Goal: Information Seeking & Learning: Understand process/instructions

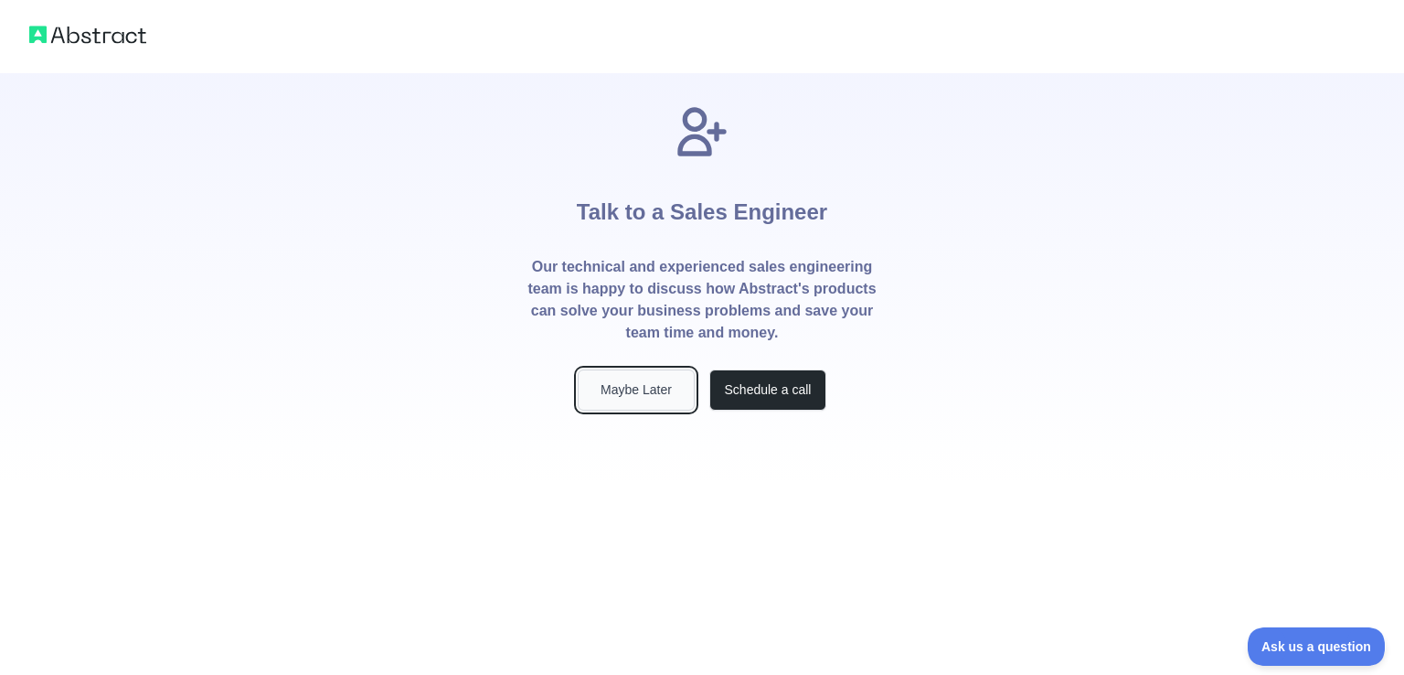
click at [644, 389] on button "Maybe Later" at bounding box center [636, 389] width 117 height 41
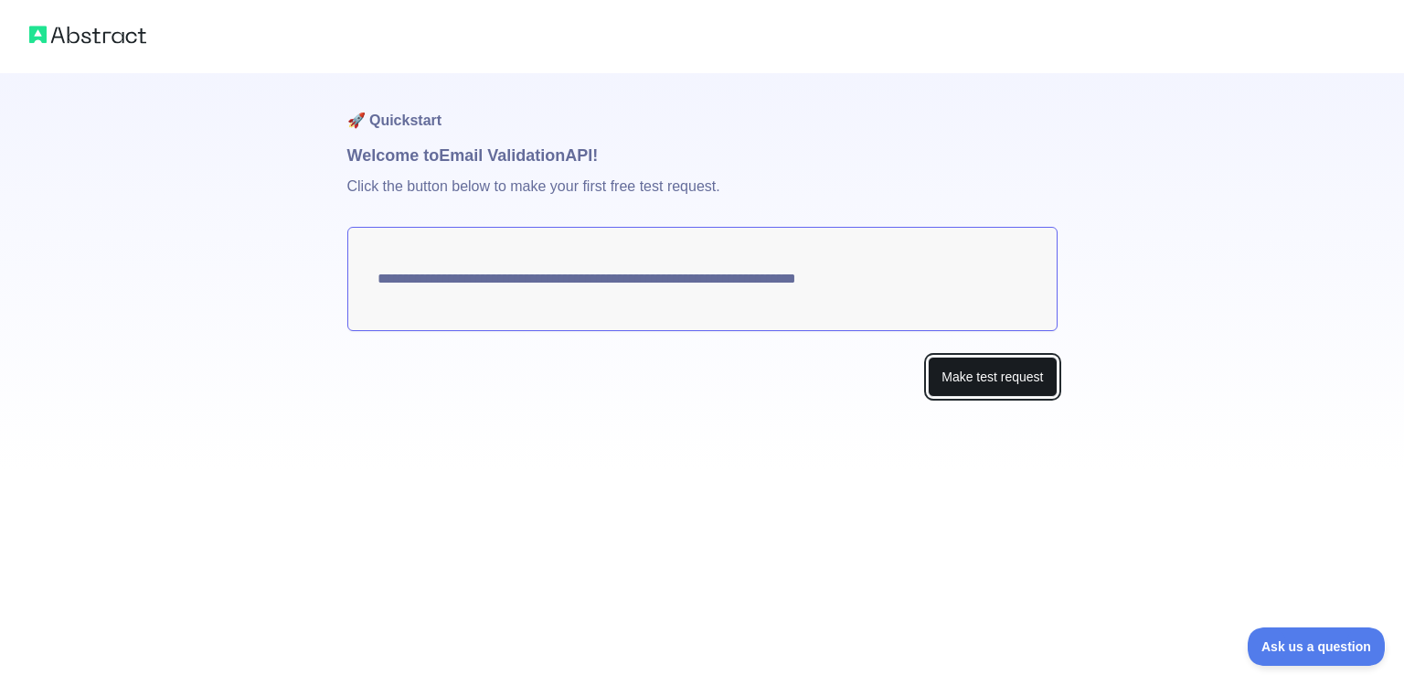
click at [962, 385] on button "Make test request" at bounding box center [992, 376] width 129 height 41
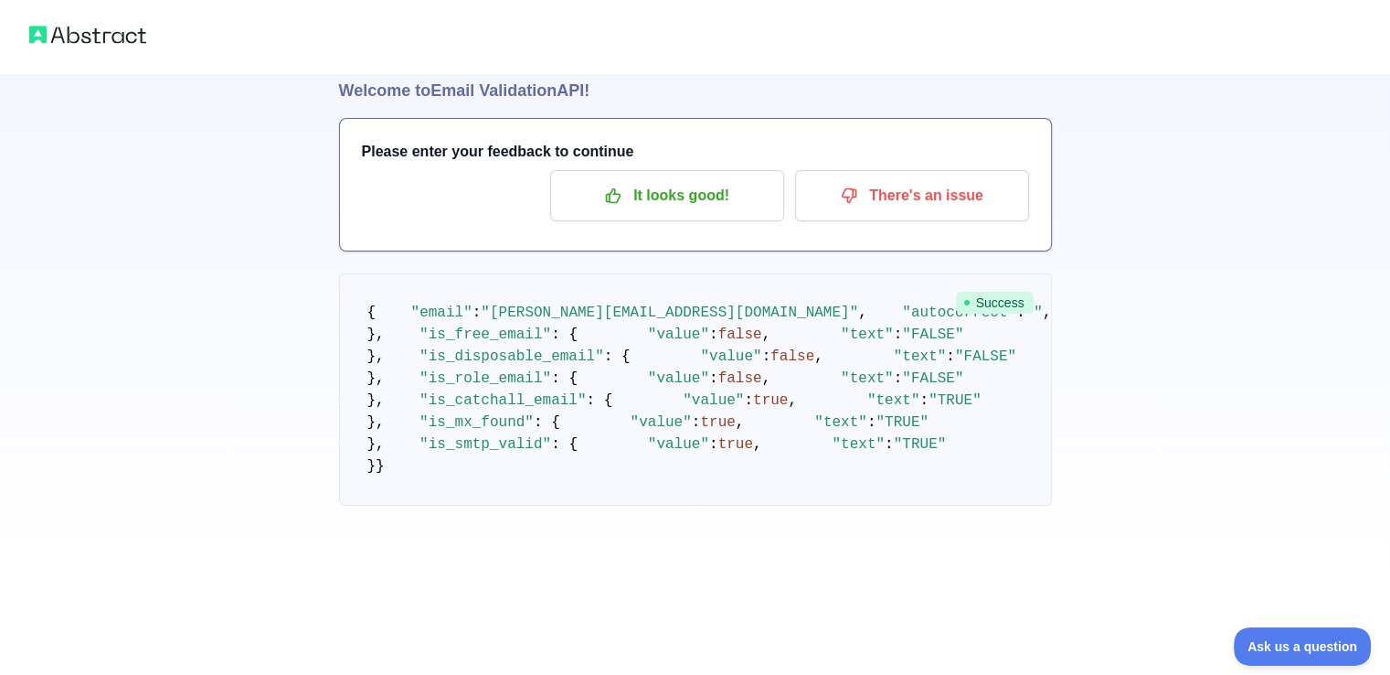
scroll to position [515, 0]
click at [1295, 654] on button "Ask us a question" at bounding box center [1293, 643] width 137 height 38
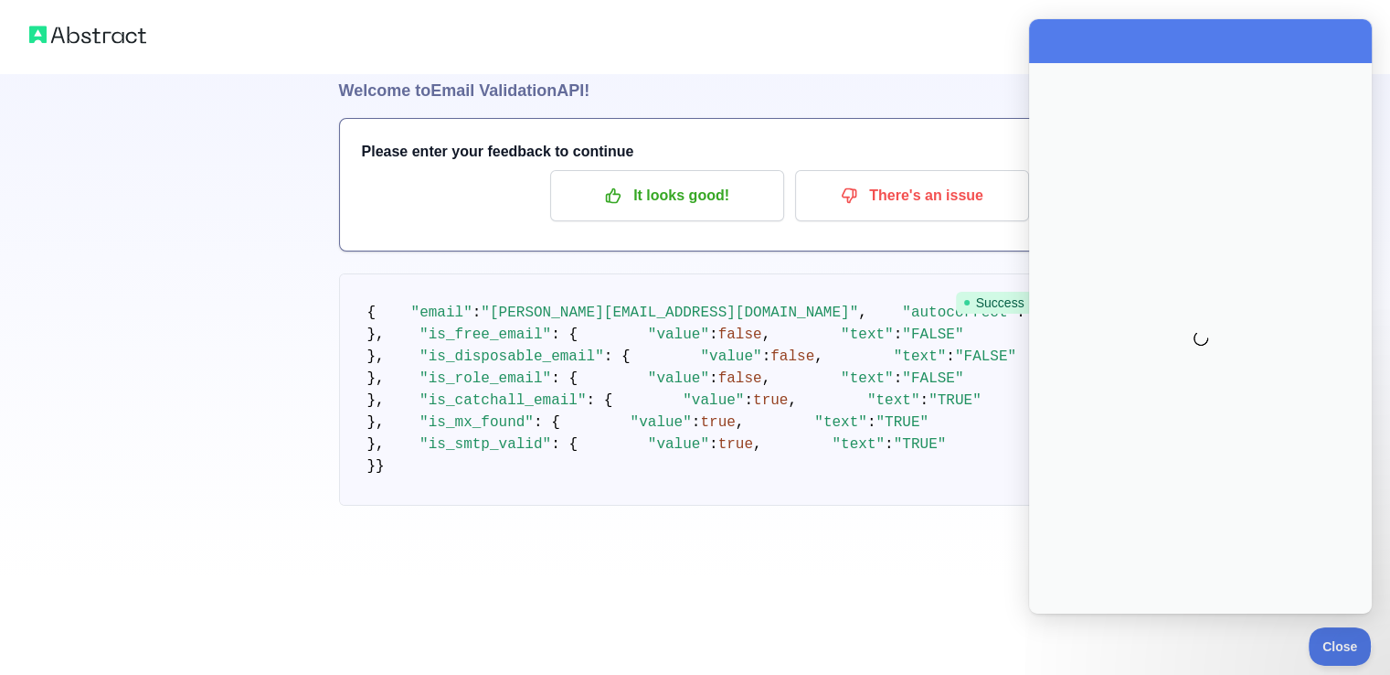
scroll to position [0, 0]
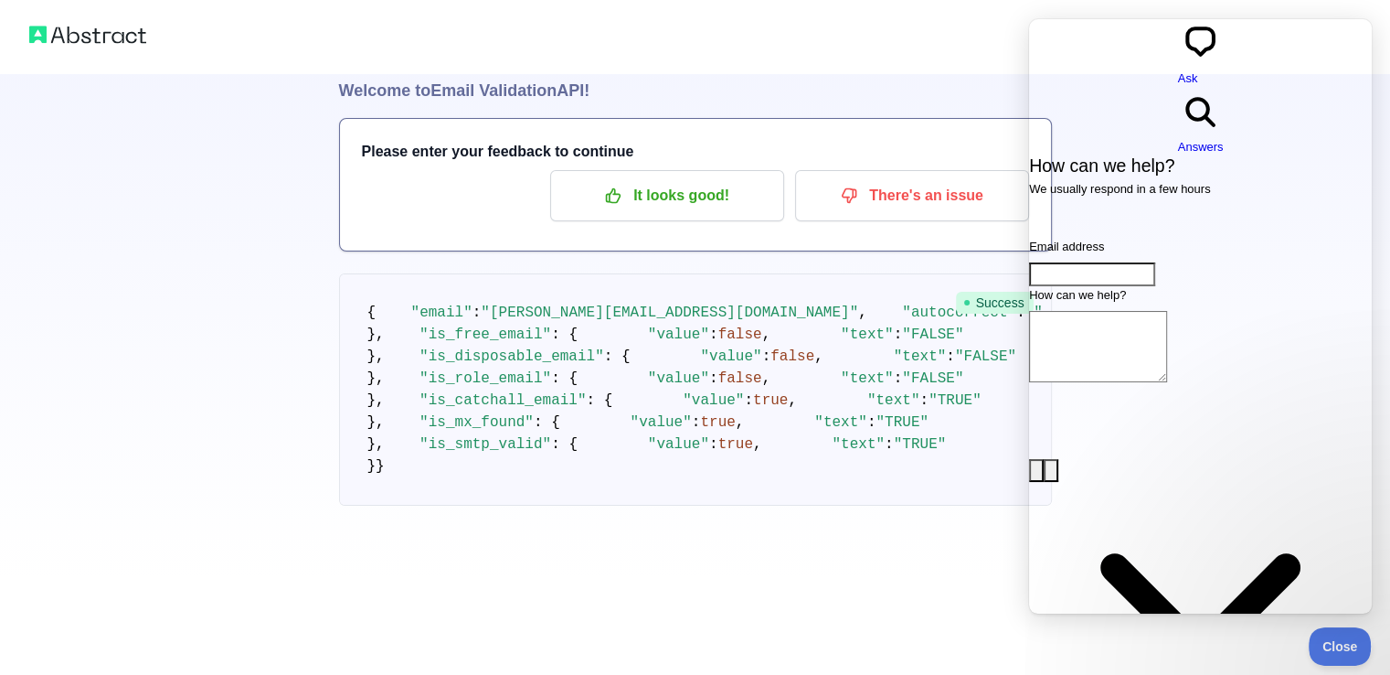
click at [1116, 311] on textarea "How can we help?" at bounding box center [1098, 346] width 138 height 71
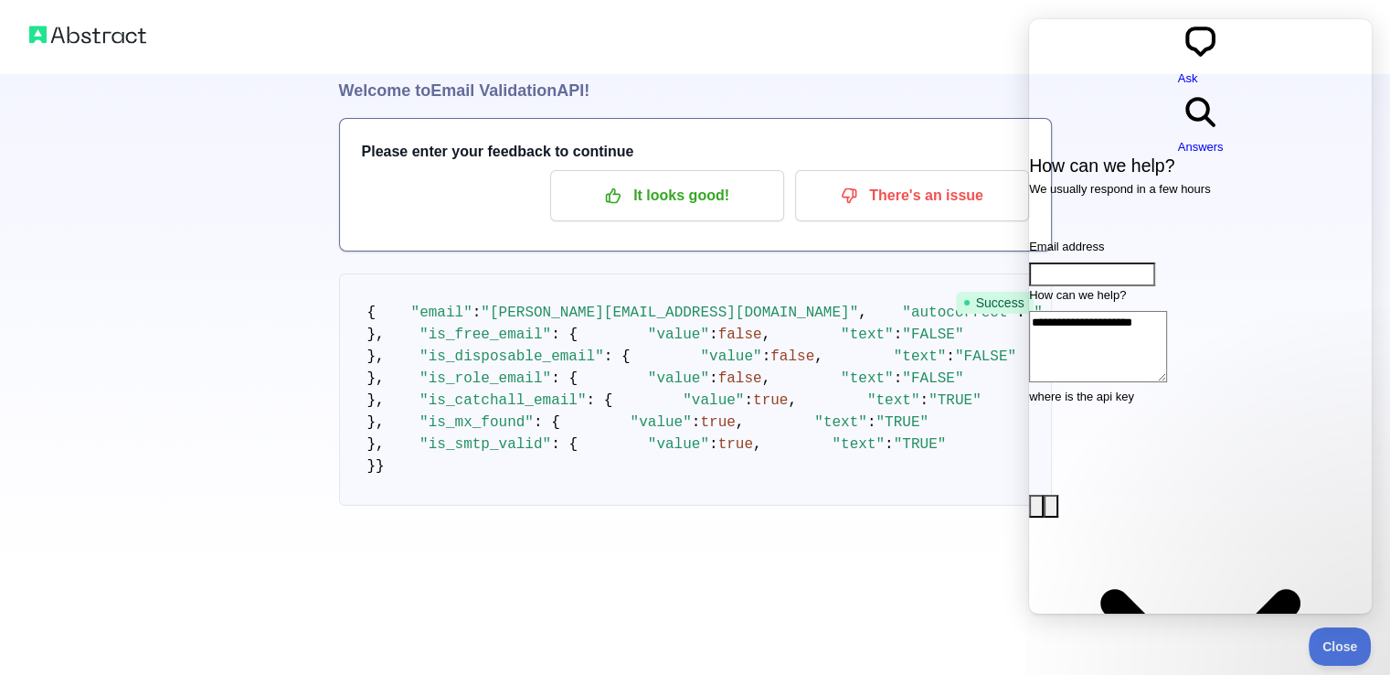
type textarea "**********"
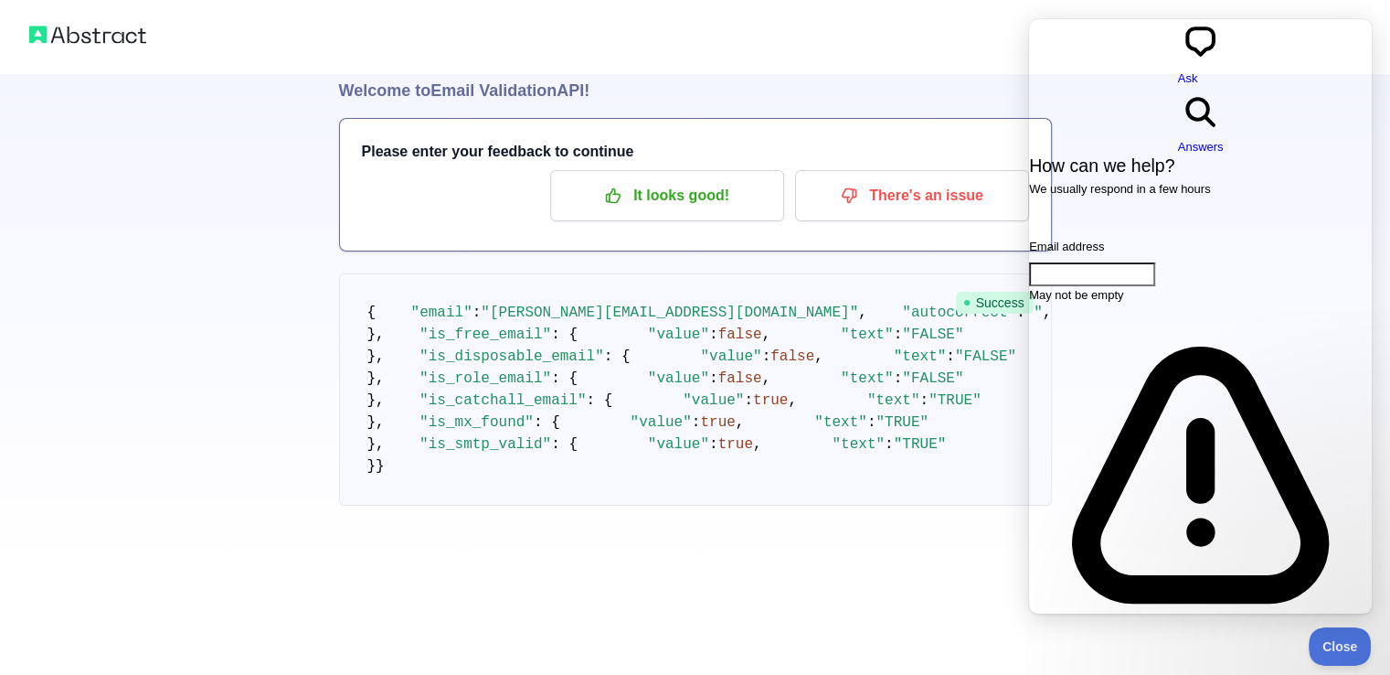
click at [1155, 262] on input "Email address" at bounding box center [1092, 274] width 126 height 24
drag, startPoint x: 1167, startPoint y: 282, endPoint x: 1097, endPoint y: 274, distance: 70.8
drag, startPoint x: 1170, startPoint y: 276, endPoint x: 1061, endPoint y: 272, distance: 108.8
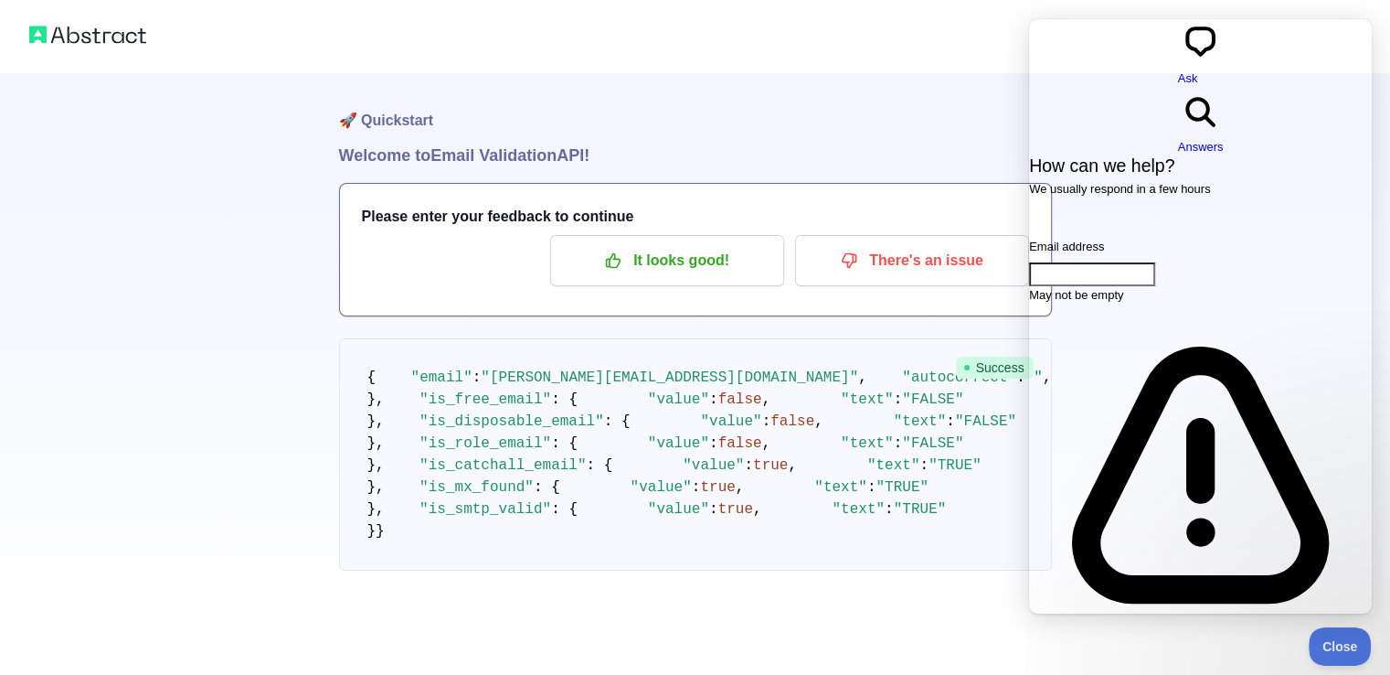
click at [874, 7] on div at bounding box center [695, 36] width 1390 height 73
click at [905, 103] on h1 "🚀 Quickstart" at bounding box center [695, 107] width 713 height 69
click at [966, 492] on pre "{ "email" : "hrishikesh@aristasystems.in" , "autocorrect" : "" , "deliverabilit…" at bounding box center [695, 454] width 713 height 232
click at [1318, 632] on button "Close" at bounding box center [1335, 643] width 62 height 38
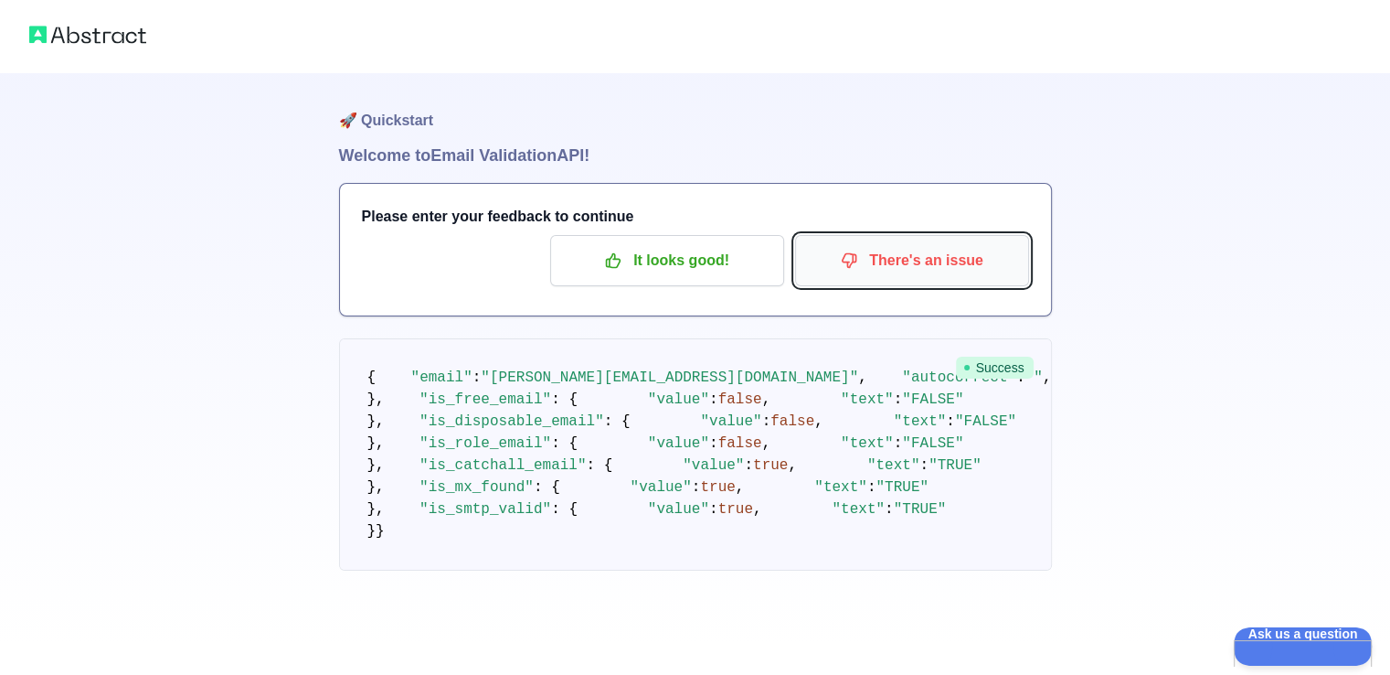
click at [857, 268] on icon "button" at bounding box center [849, 260] width 18 height 18
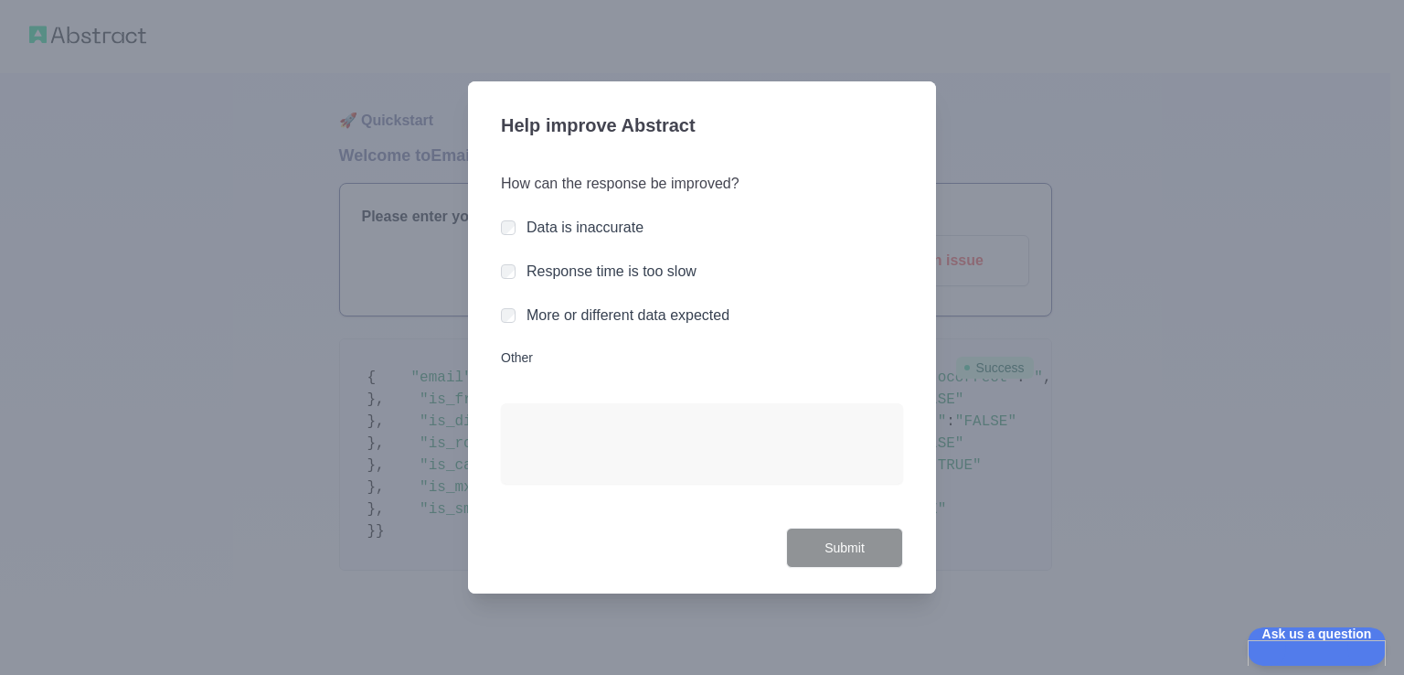
click at [504, 364] on label "Other" at bounding box center [702, 357] width 402 height 18
click at [504, 403] on textarea "Other" at bounding box center [702, 443] width 402 height 80
click at [205, 334] on div at bounding box center [702, 337] width 1404 height 675
click at [526, 350] on label "Other" at bounding box center [702, 357] width 402 height 18
click at [526, 403] on textarea "Other" at bounding box center [702, 443] width 402 height 80
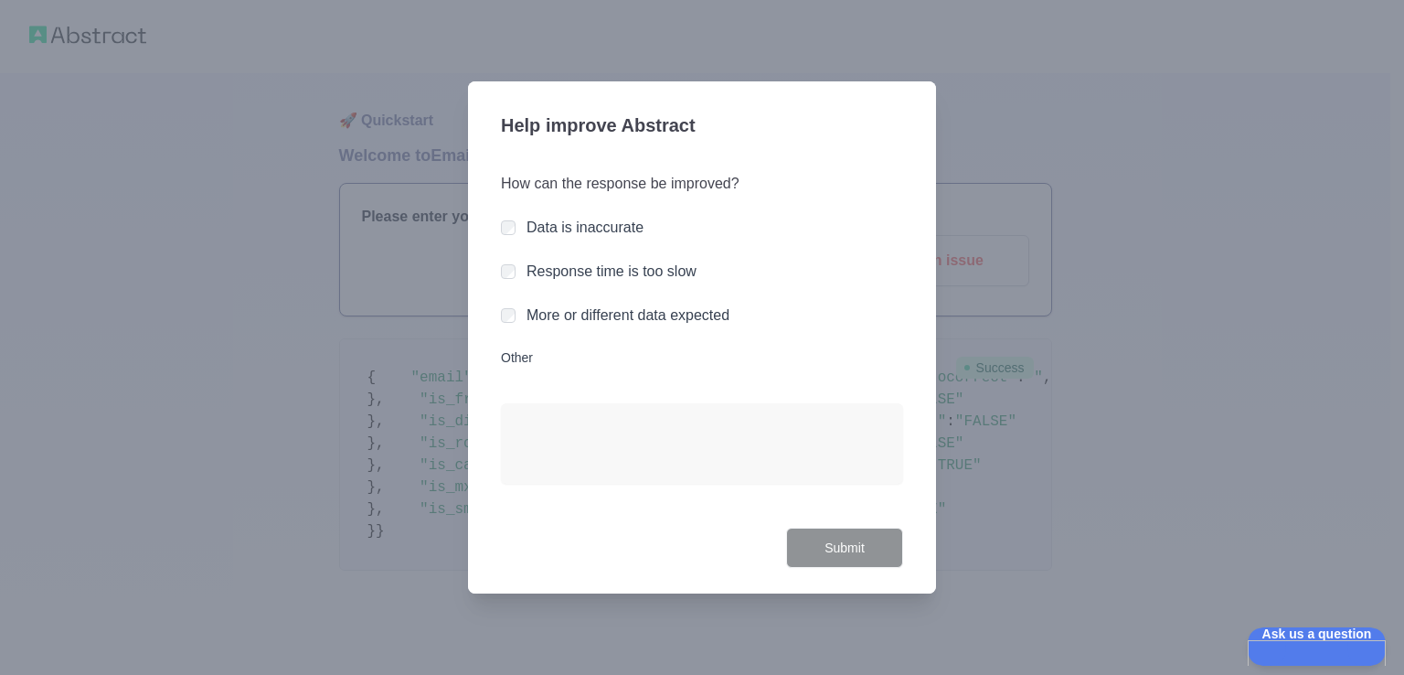
click at [862, 577] on div "Help improve Abstract How can the response be improved? Data is inaccurate Resp…" at bounding box center [702, 337] width 468 height 513
click at [821, 505] on div at bounding box center [702, 454] width 402 height 102
click at [1046, 174] on div at bounding box center [702, 337] width 1404 height 675
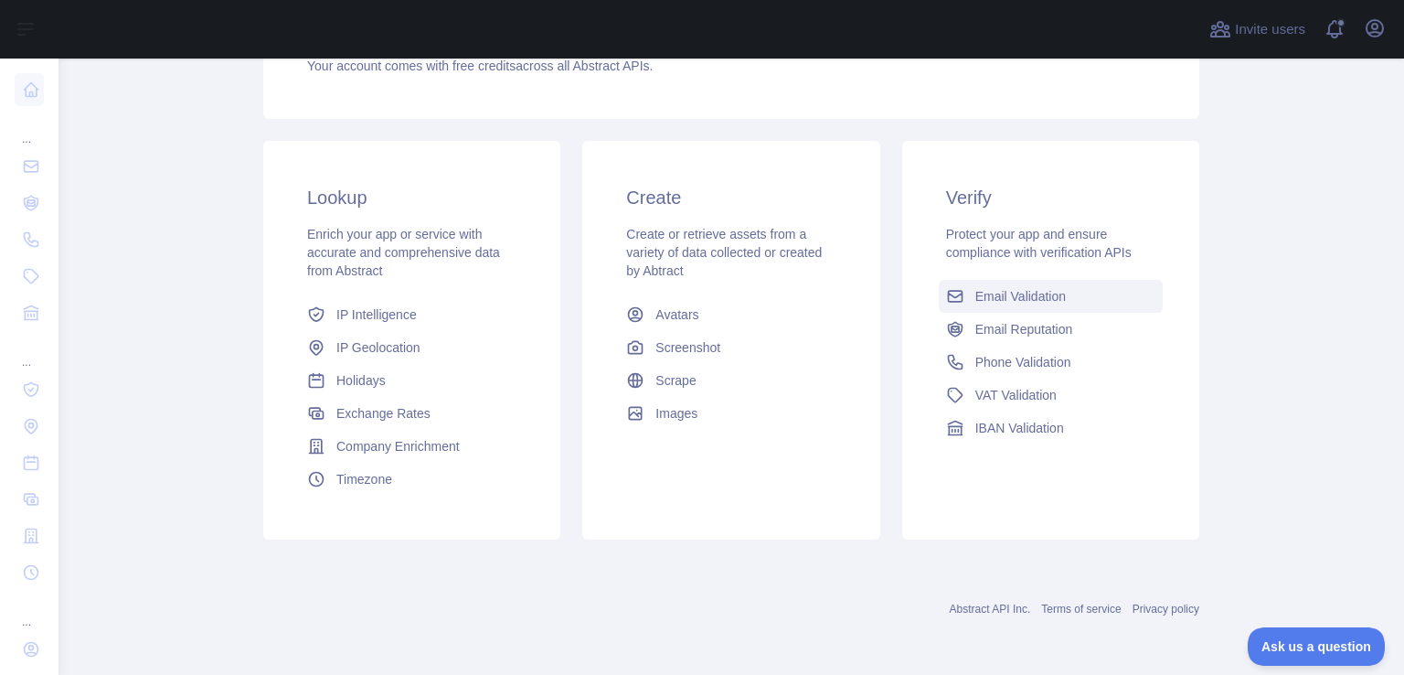
click at [1016, 303] on span "Email Validation" at bounding box center [1020, 296] width 90 height 18
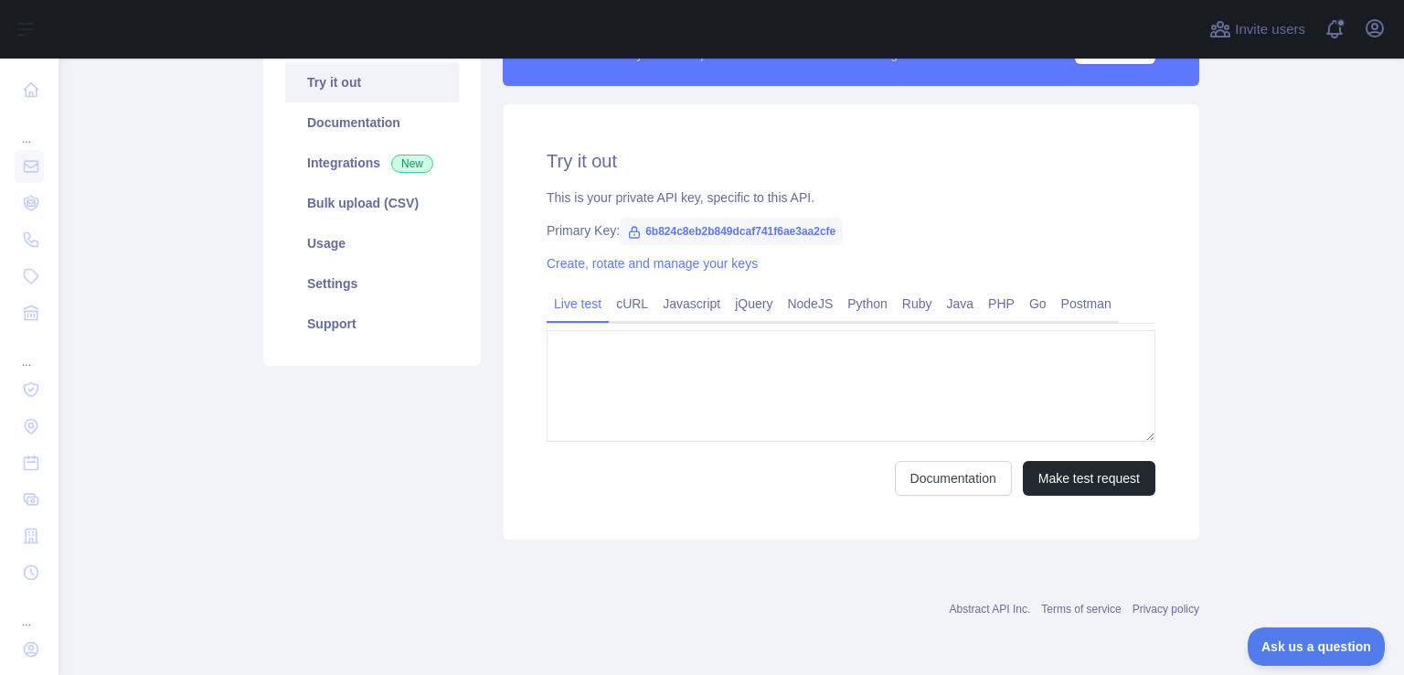
type textarea "**********"
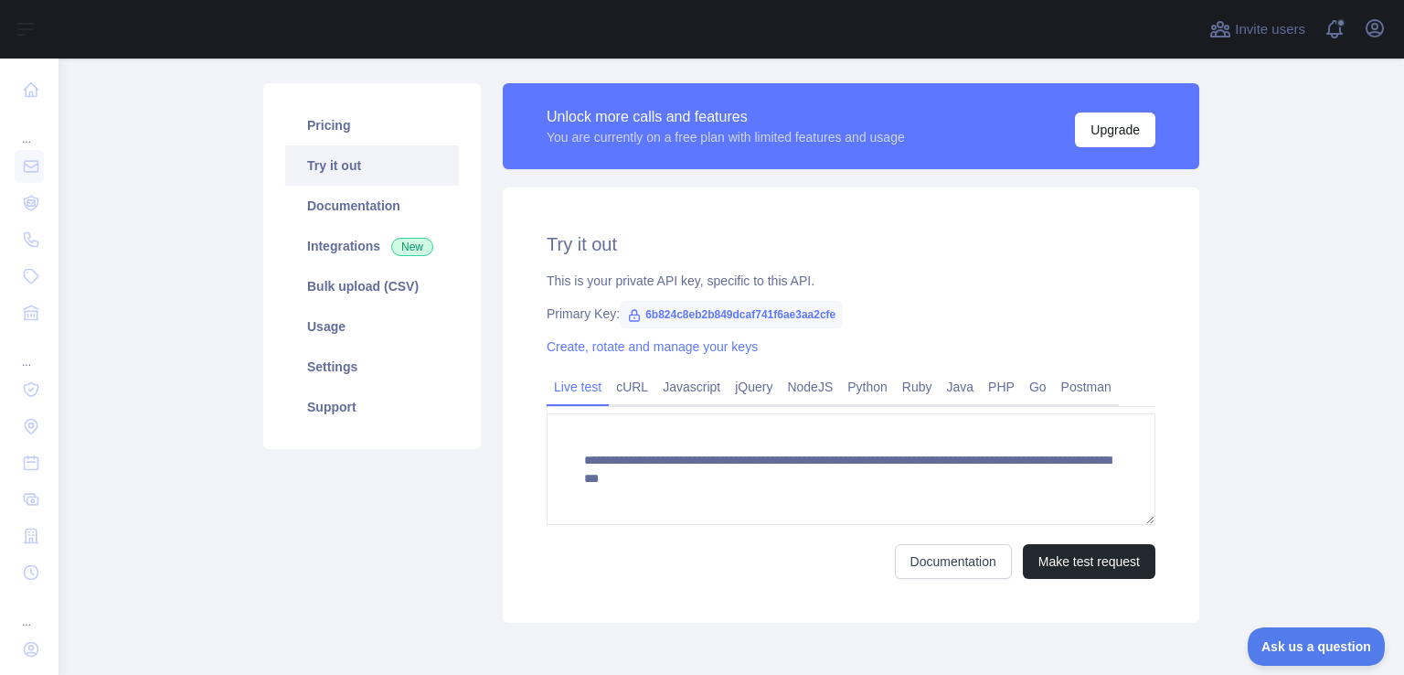
scroll to position [115, 0]
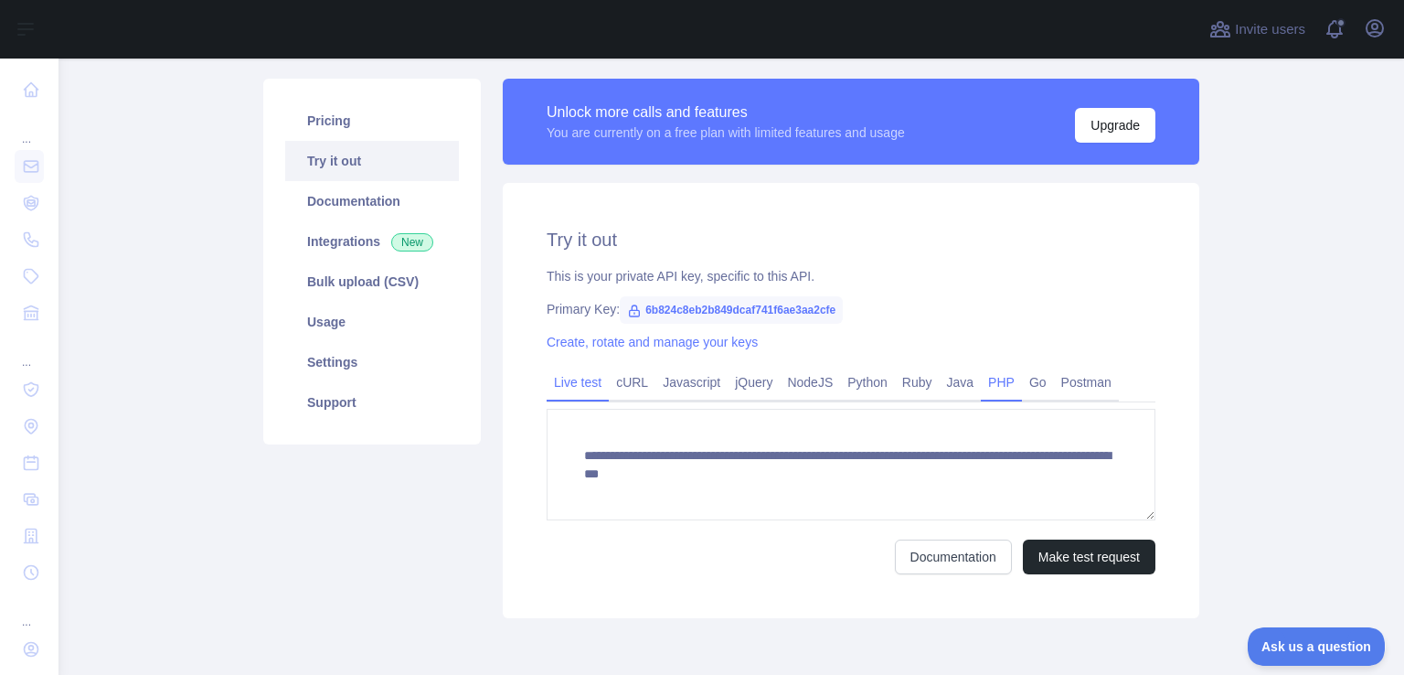
click at [981, 378] on link "PHP" at bounding box center [1001, 381] width 41 height 29
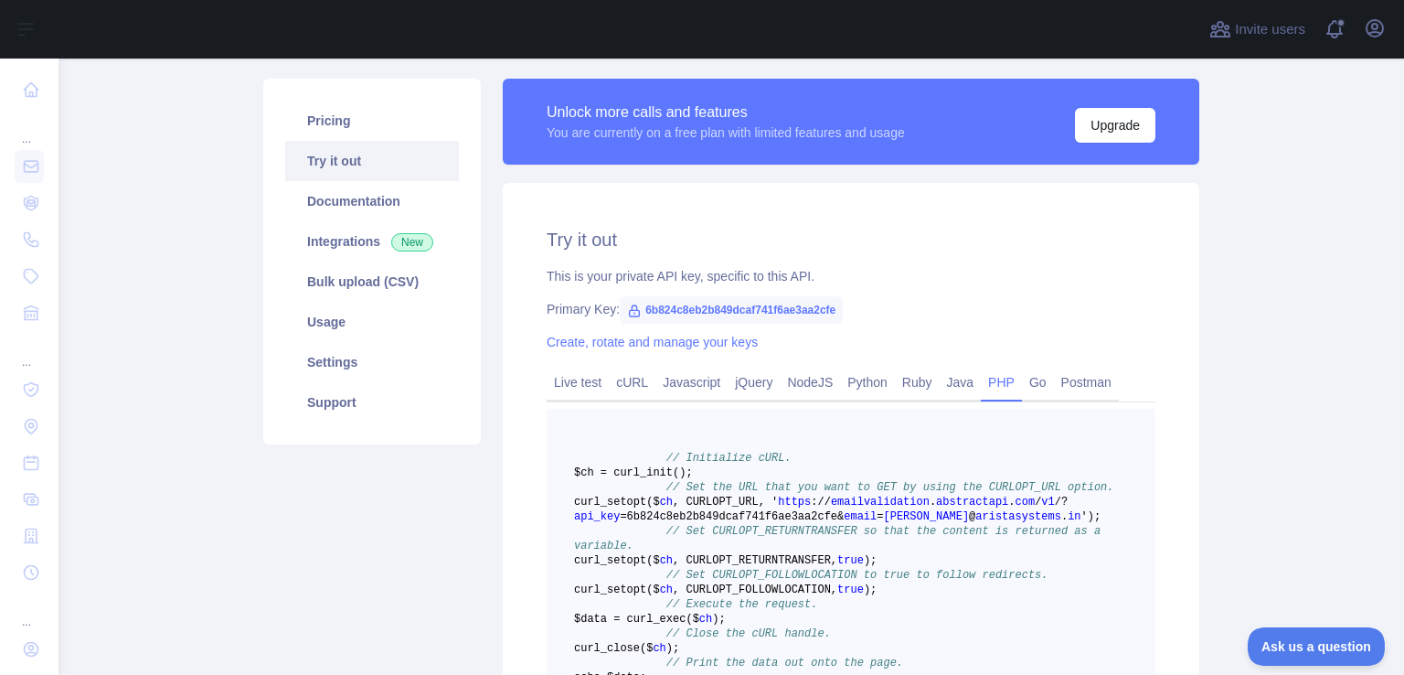
click at [981, 378] on link "PHP" at bounding box center [1001, 381] width 41 height 29
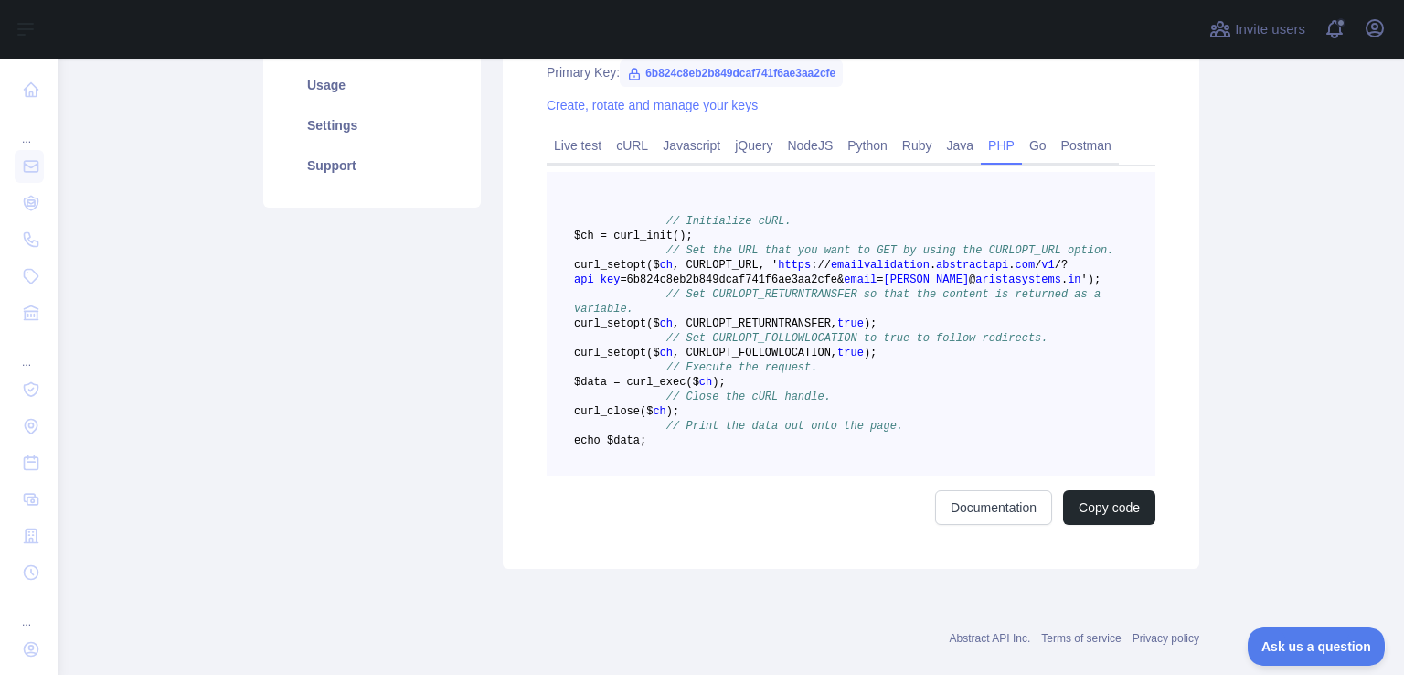
scroll to position [372, 0]
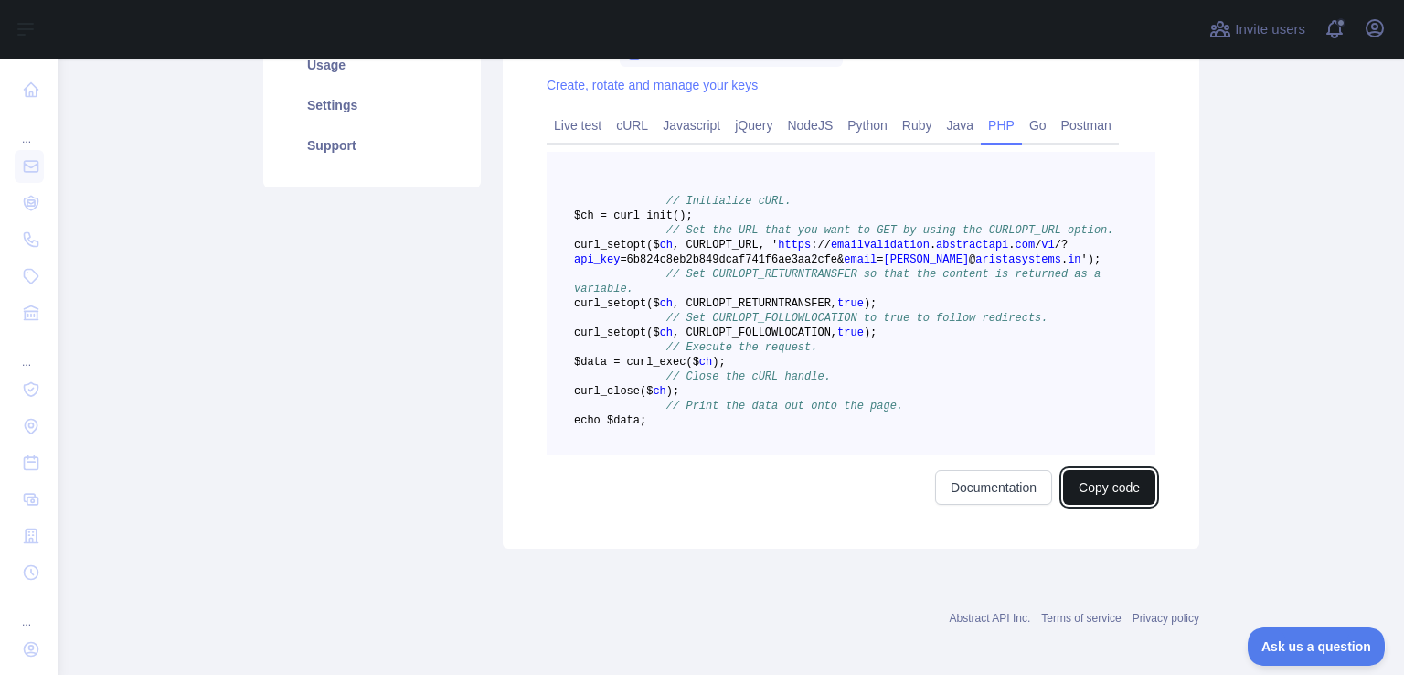
click at [1080, 505] on button "Copy code" at bounding box center [1109, 487] width 92 height 35
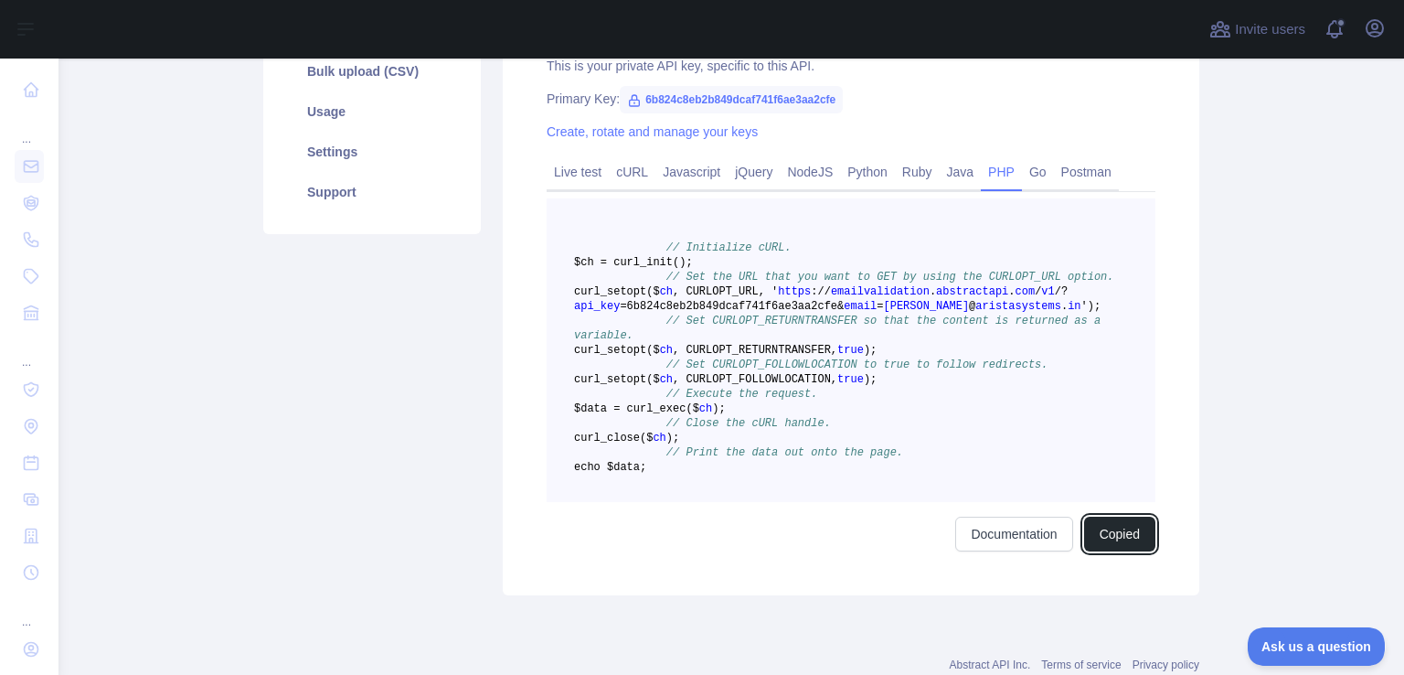
scroll to position [204, 0]
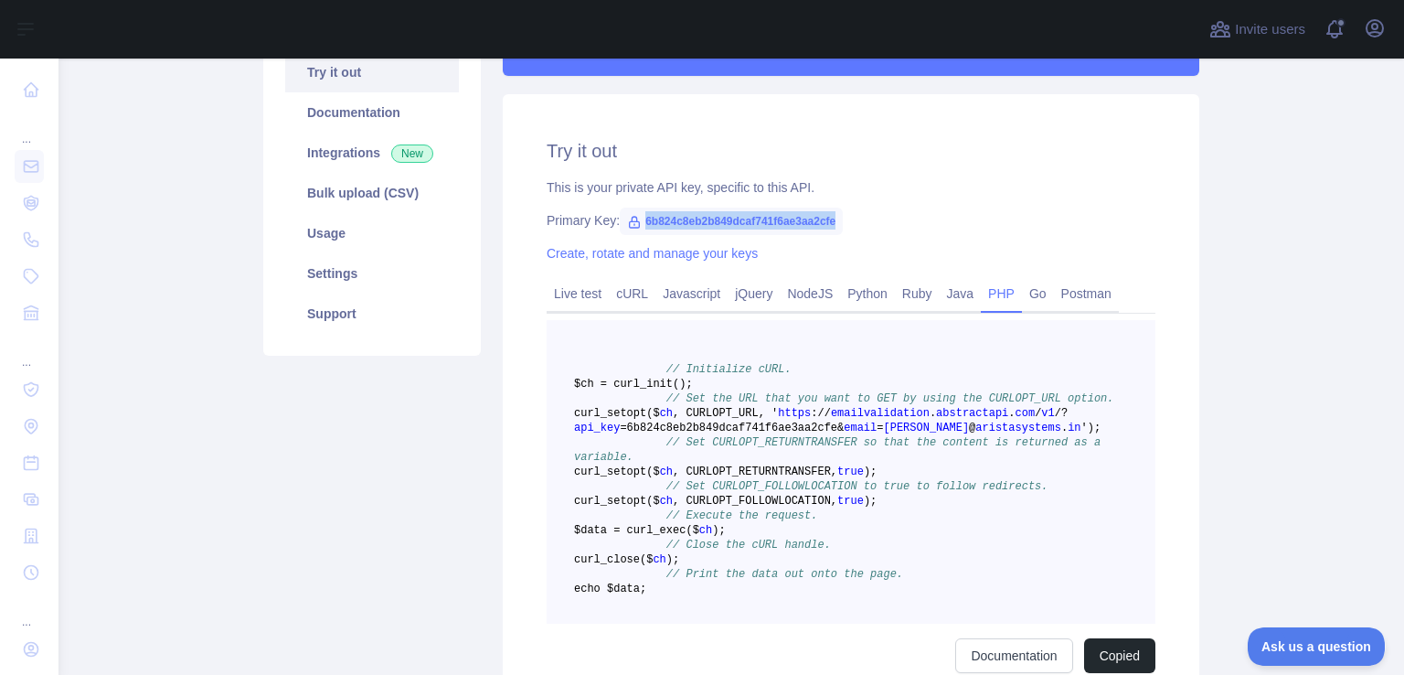
drag, startPoint x: 635, startPoint y: 219, endPoint x: 832, endPoint y: 218, distance: 196.5
click at [832, 218] on span "6b824c8eb2b849dcaf741f6ae3aa2cfe" at bounding box center [731, 220] width 223 height 27
copy span "6b824c8eb2b849dcaf741f6ae3aa2cfe"
click at [947, 233] on div "Try it out This is your private API key, specific to this API. Primary Key: 6b8…" at bounding box center [851, 405] width 697 height 622
click at [630, 217] on icon at bounding box center [635, 222] width 10 height 11
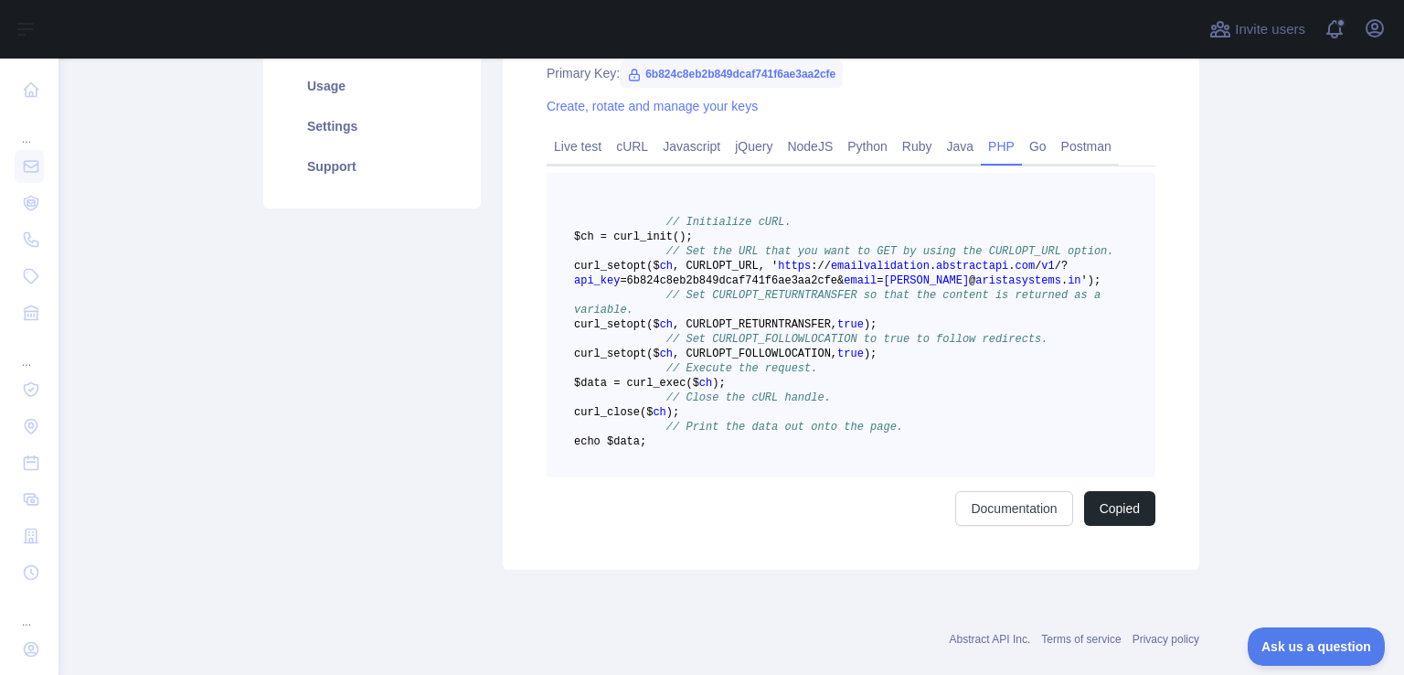
scroll to position [378, 0]
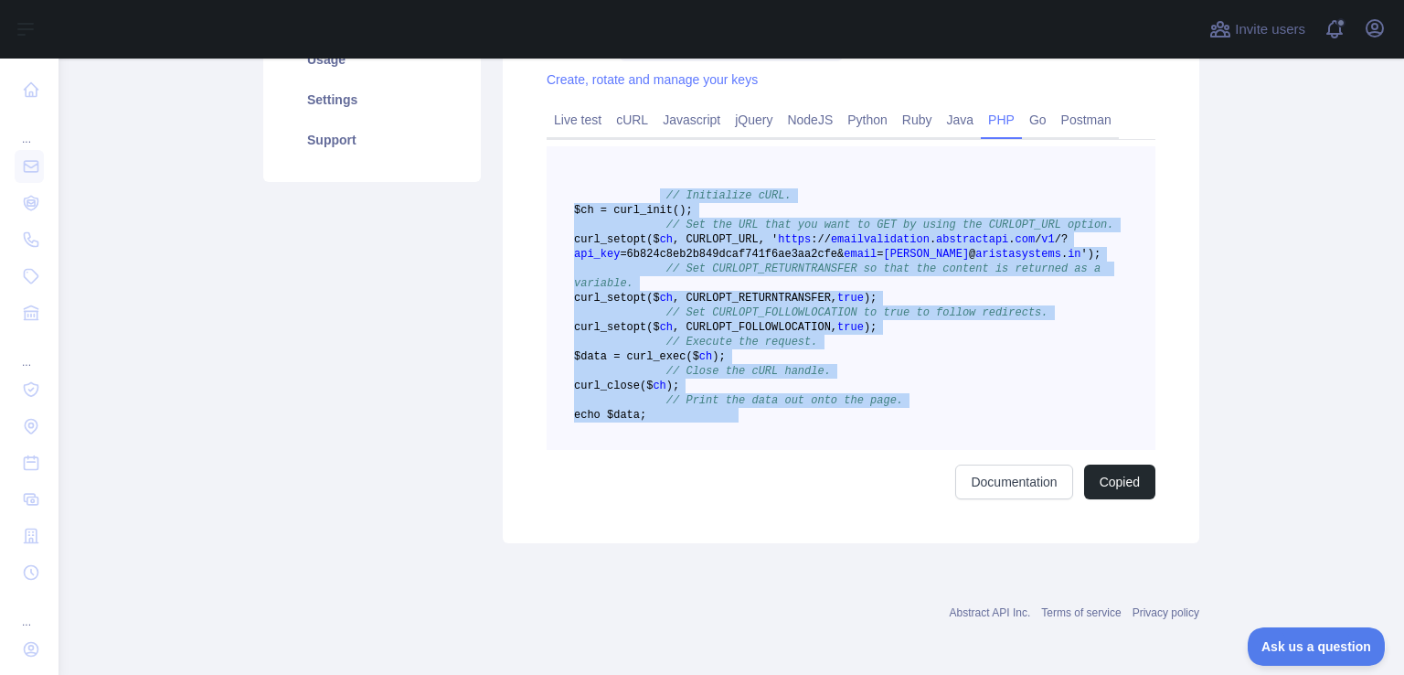
drag, startPoint x: 643, startPoint y: 202, endPoint x: 753, endPoint y: 509, distance: 326.4
click at [753, 450] on pre "// Initialize cURL. $ch = curl _init() ; // Set the URL that you want to GET by…" at bounding box center [851, 297] width 609 height 303
copy code "// Initialize cURL. $ch = curl _init() ; // Set the URL that you want to GET by…"
click at [1079, 129] on link "Postman" at bounding box center [1086, 119] width 65 height 29
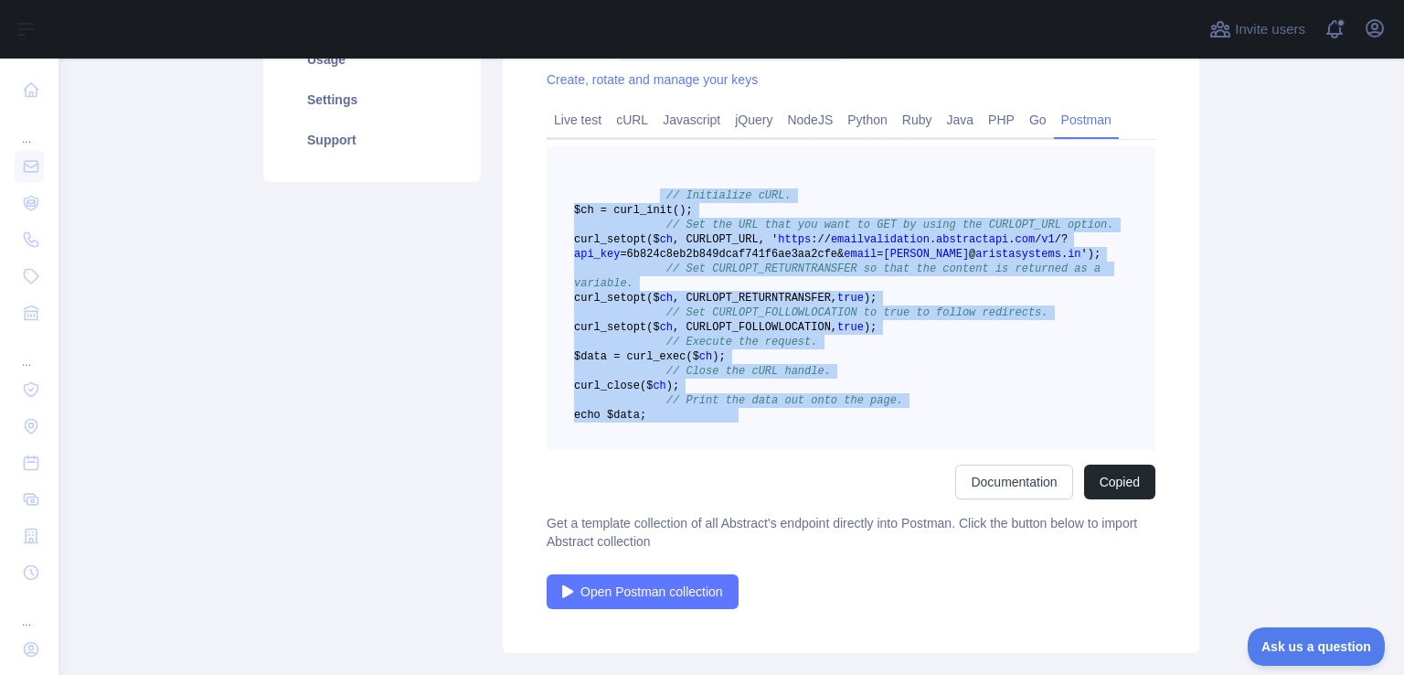
scroll to position [132, 0]
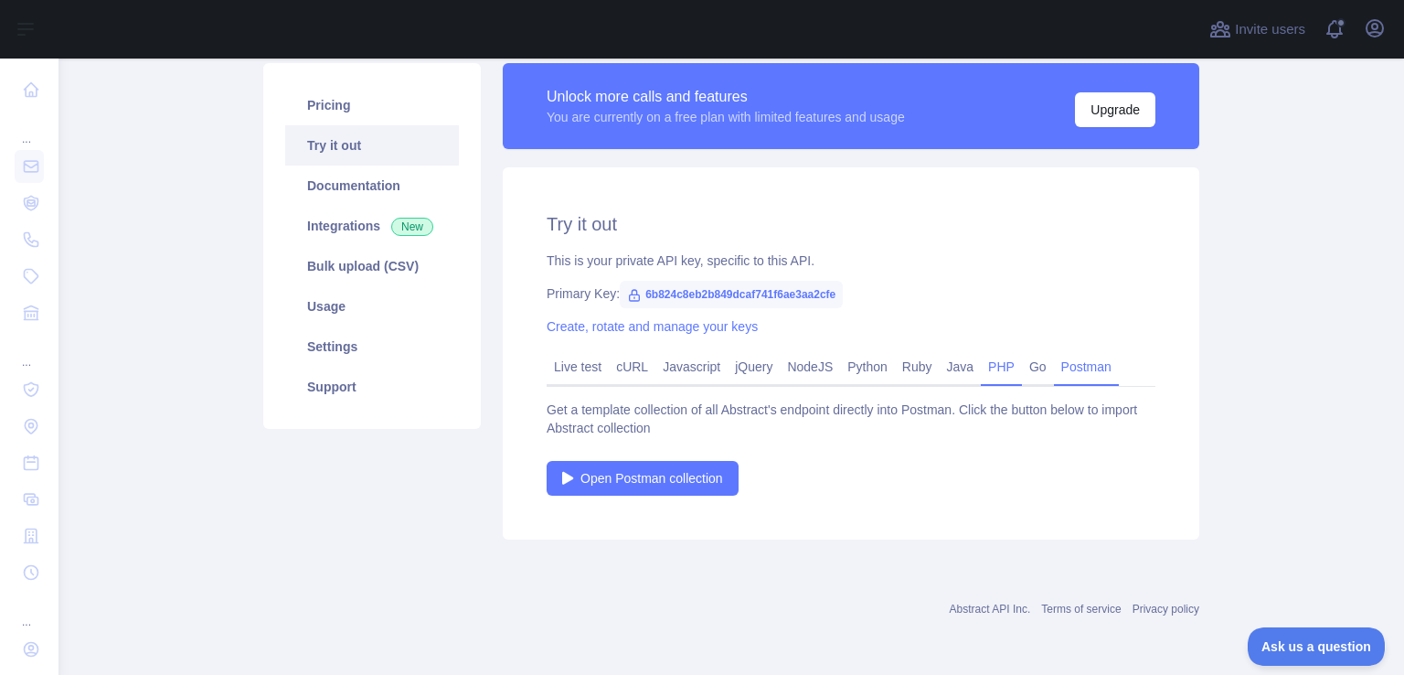
click at [981, 371] on link "PHP" at bounding box center [1001, 366] width 41 height 29
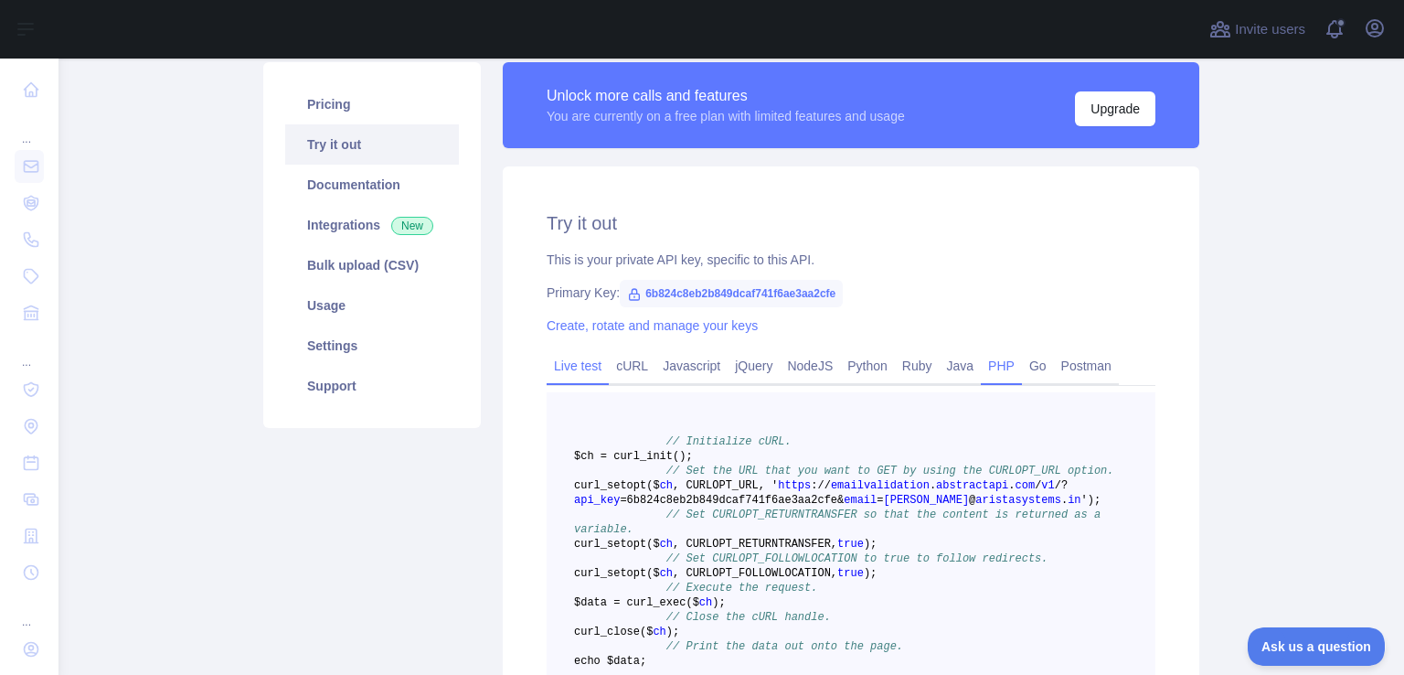
click at [583, 356] on link "Live test" at bounding box center [578, 365] width 62 height 29
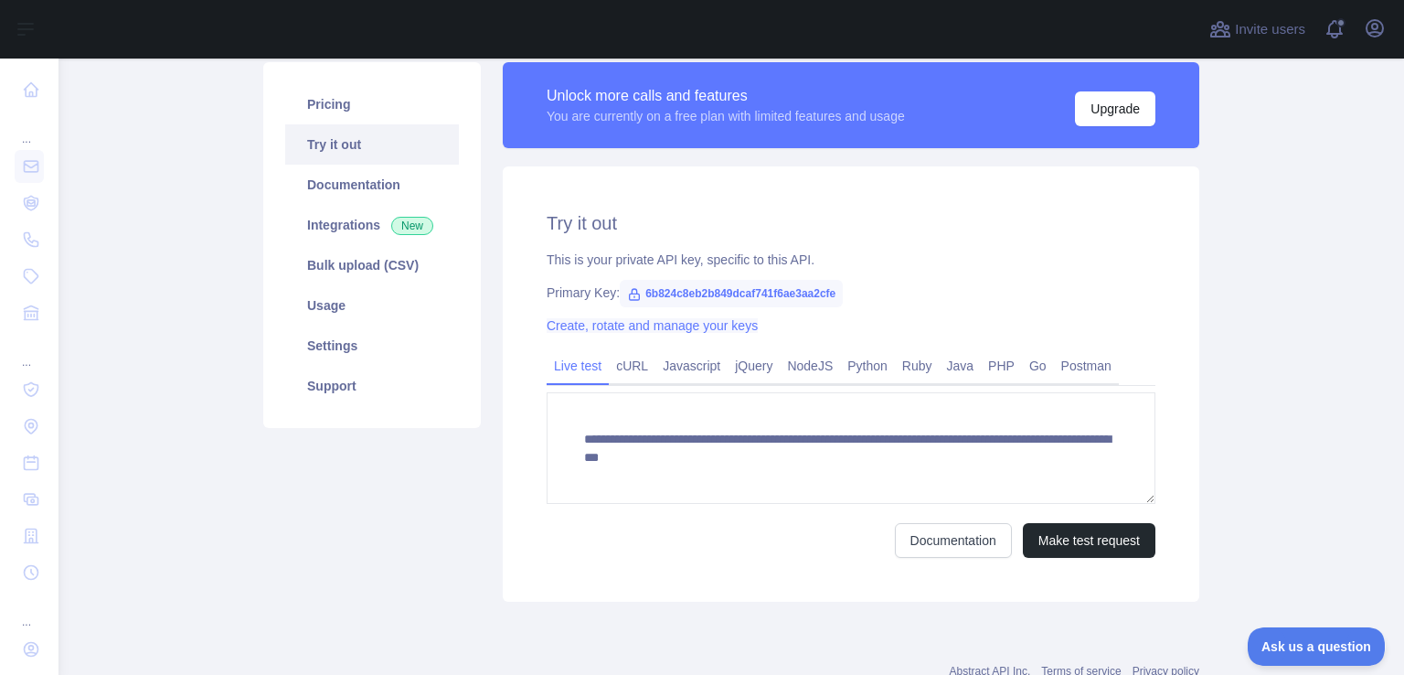
click at [631, 329] on link "Create, rotate and manage your keys" at bounding box center [652, 325] width 211 height 15
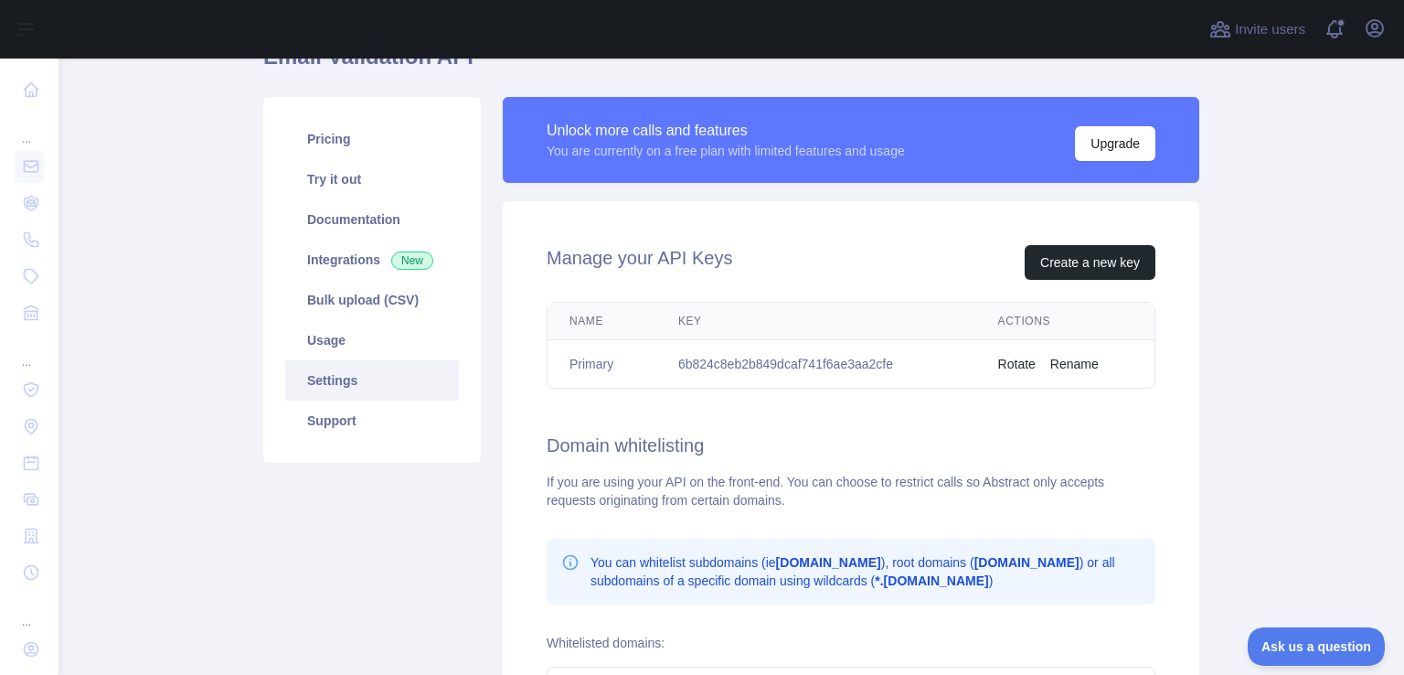
scroll to position [94, 0]
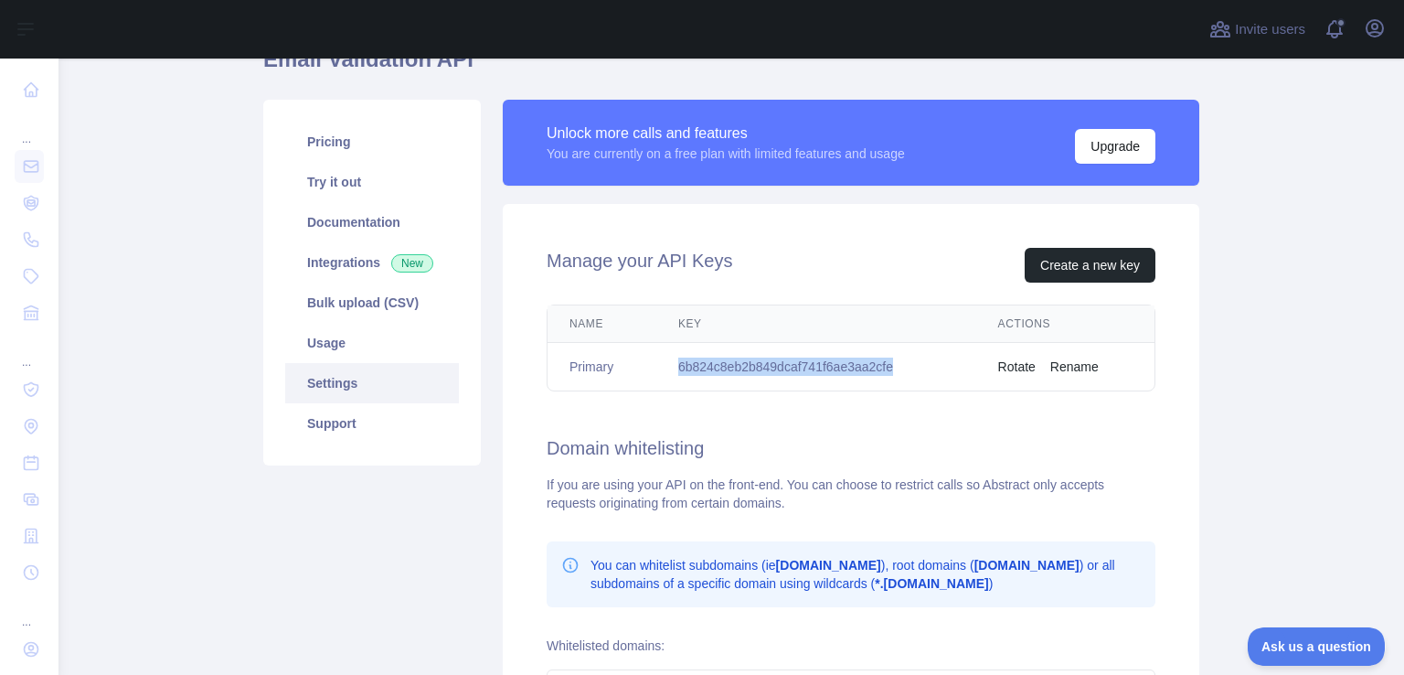
drag, startPoint x: 673, startPoint y: 366, endPoint x: 930, endPoint y: 378, distance: 257.1
click at [930, 378] on td "6b824c8eb2b849dcaf741f6ae3aa2cfe" at bounding box center [816, 367] width 320 height 48
copy td "6b824c8eb2b849dcaf741f6ae3aa2cfe"
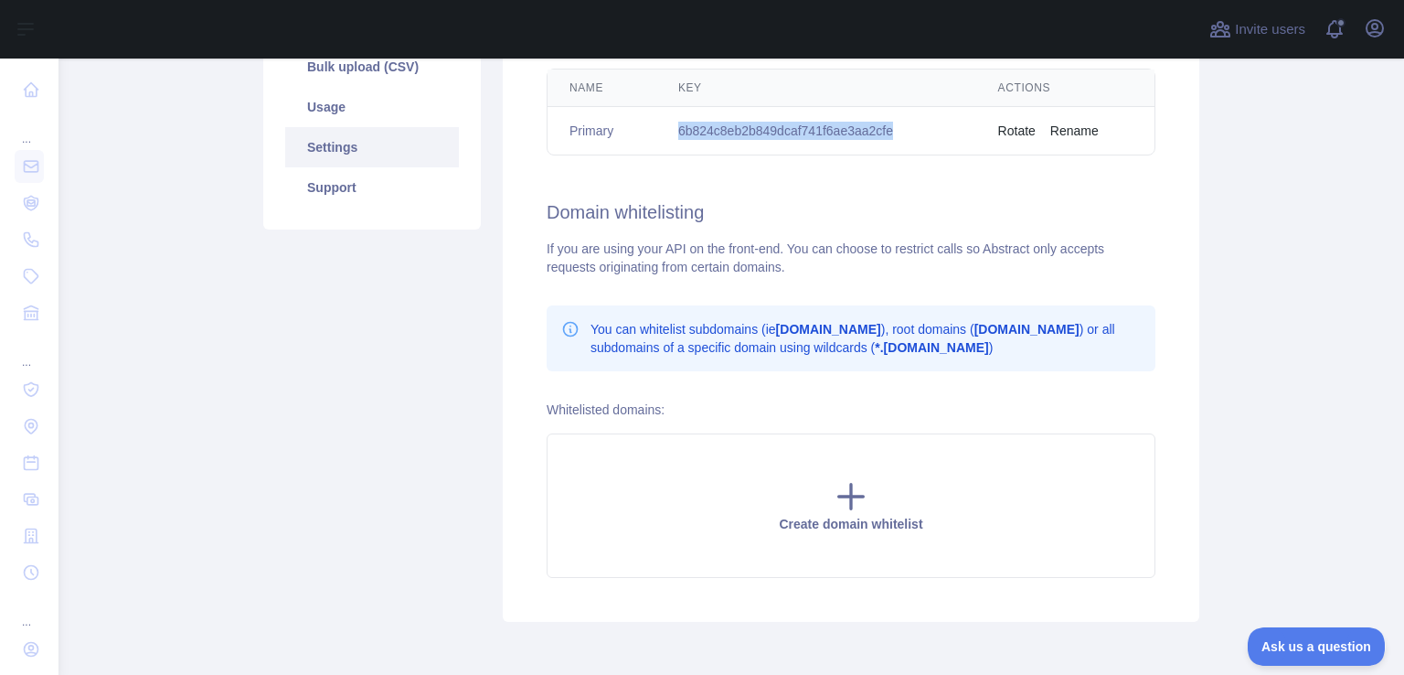
scroll to position [167, 0]
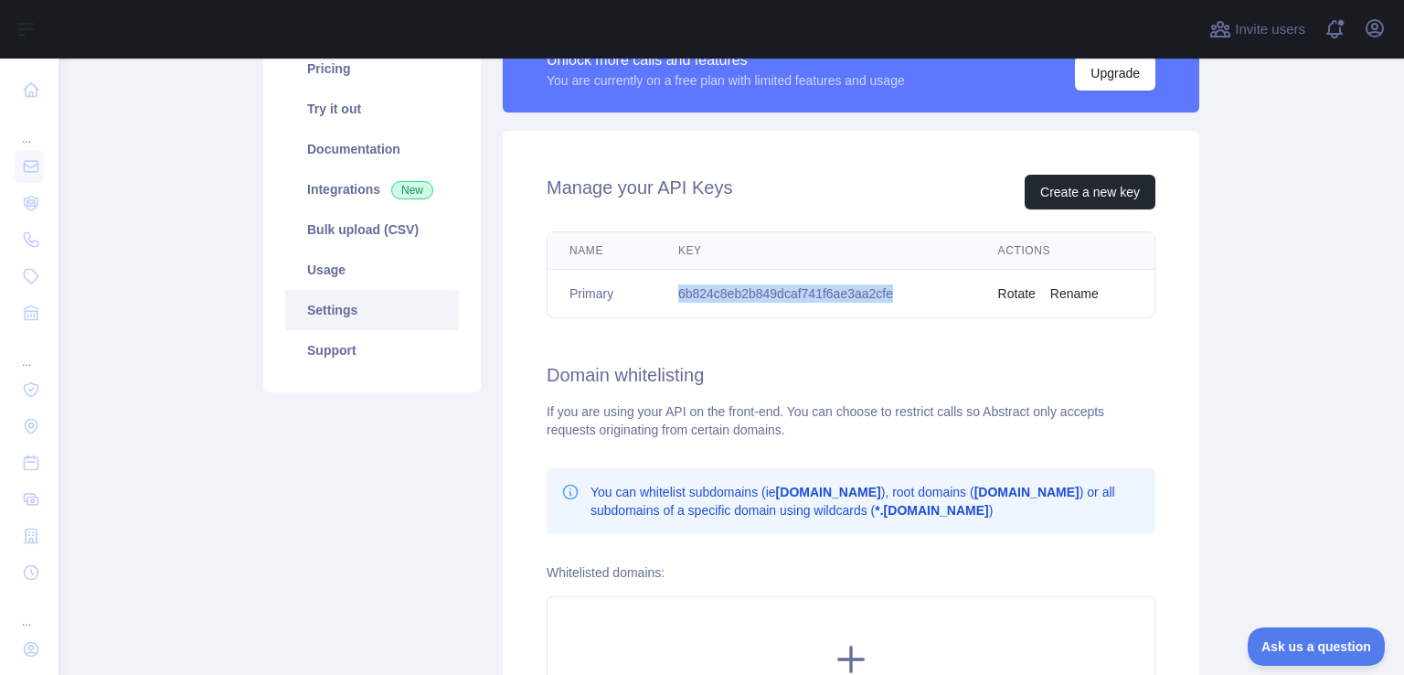
click at [771, 271] on td "6b824c8eb2b849dcaf741f6ae3aa2cfe" at bounding box center [816, 294] width 320 height 48
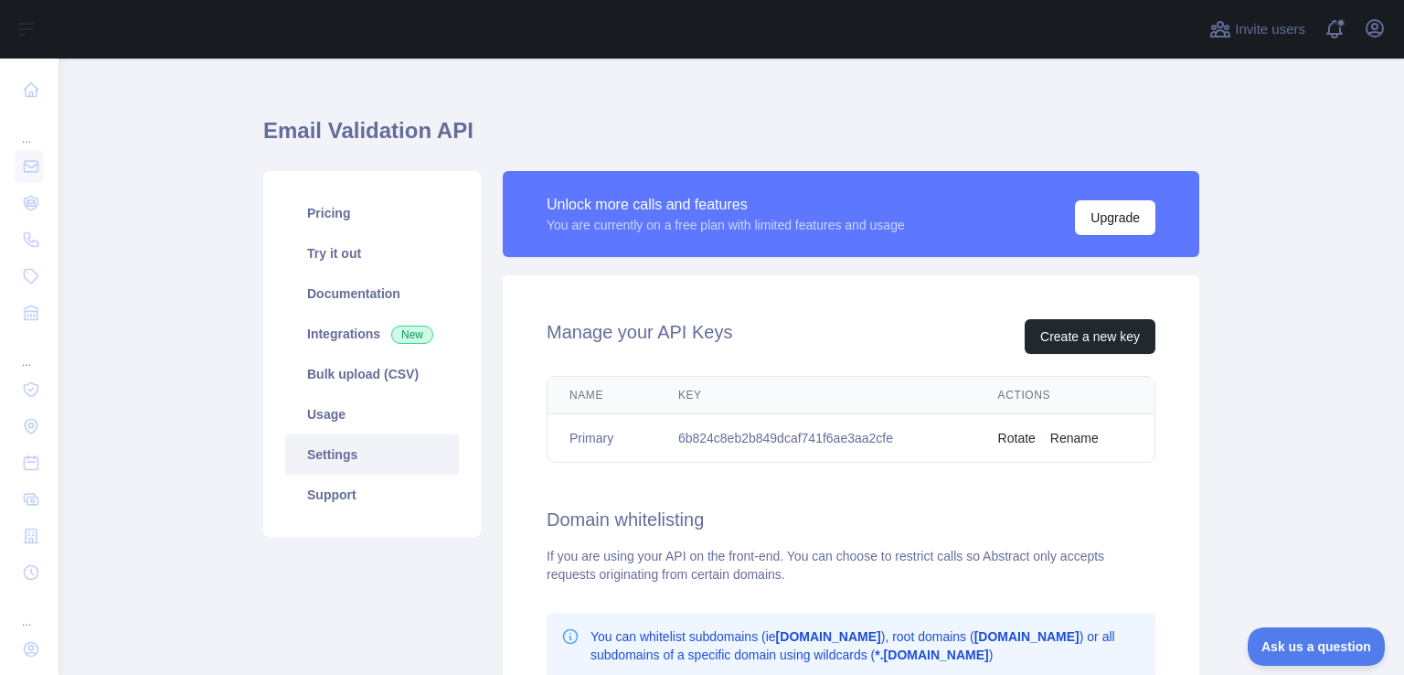
scroll to position [0, 0]
